Goal: Transaction & Acquisition: Purchase product/service

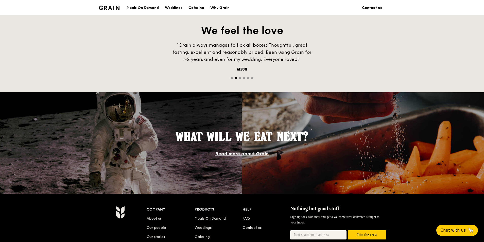
scroll to position [449, 0]
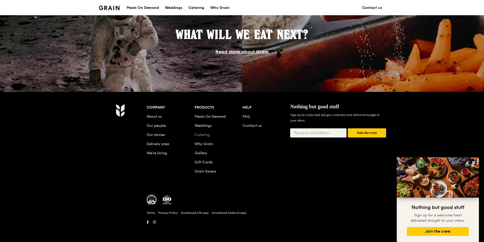
click at [203, 134] on link "Catering" at bounding box center [201, 135] width 15 height 4
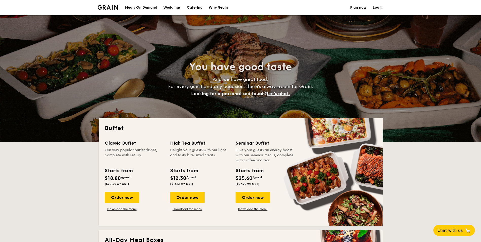
select select
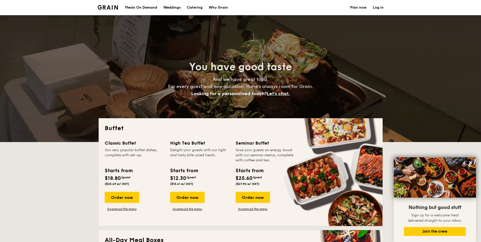
click at [150, 7] on div "Meals On Demand" at bounding box center [141, 7] width 32 height 15
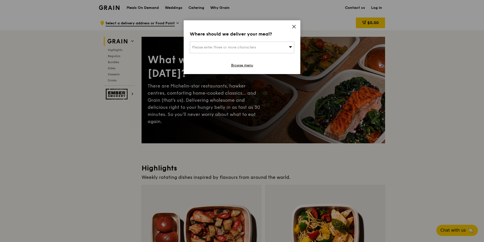
click at [294, 27] on icon at bounding box center [293, 26] width 3 height 3
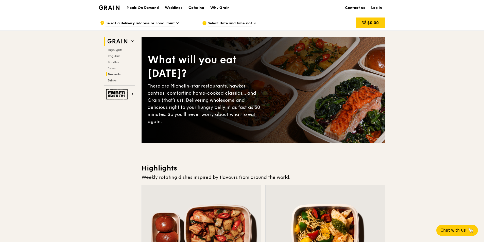
click at [114, 74] on span "Desserts" at bounding box center [114, 75] width 13 height 4
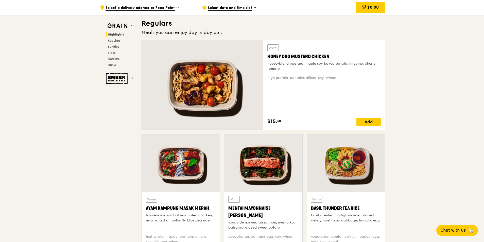
scroll to position [327, 0]
